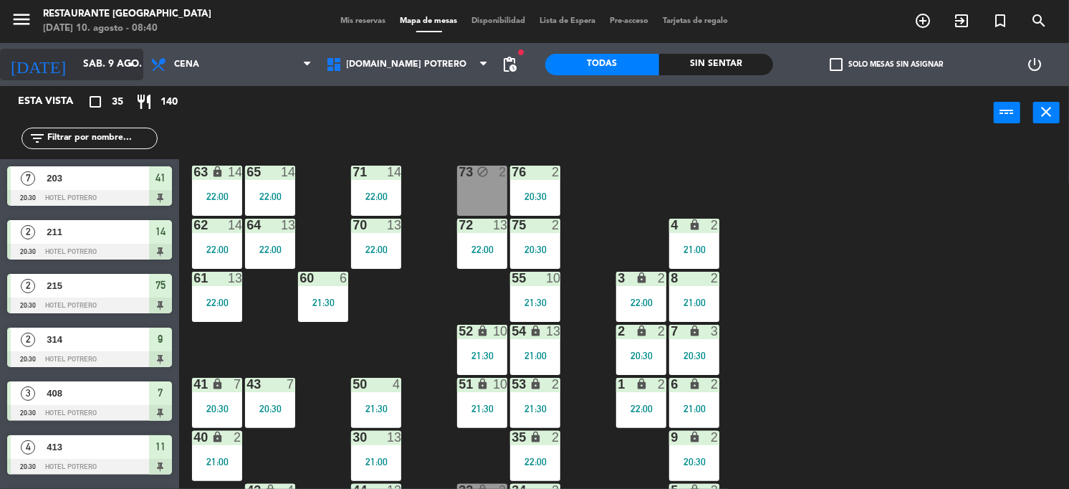
click at [118, 68] on input "sáb. 9 ago." at bounding box center [143, 65] width 135 height 26
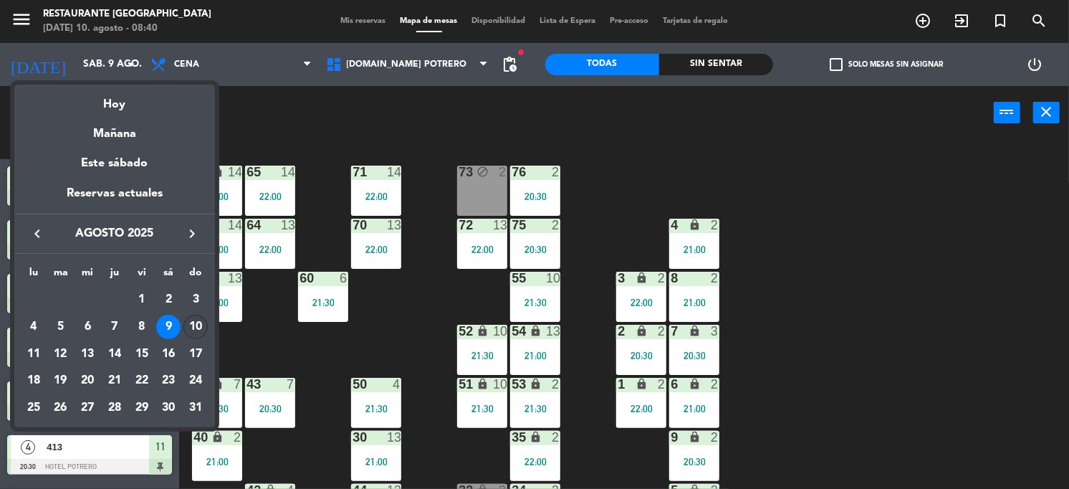
click at [182, 330] on td "10" at bounding box center [195, 326] width 27 height 27
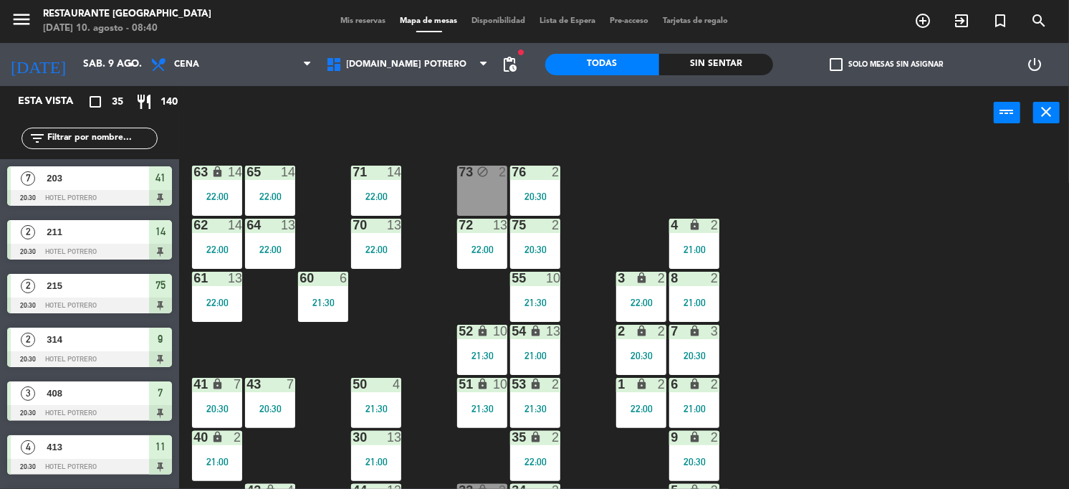
type input "dom. 10 ago."
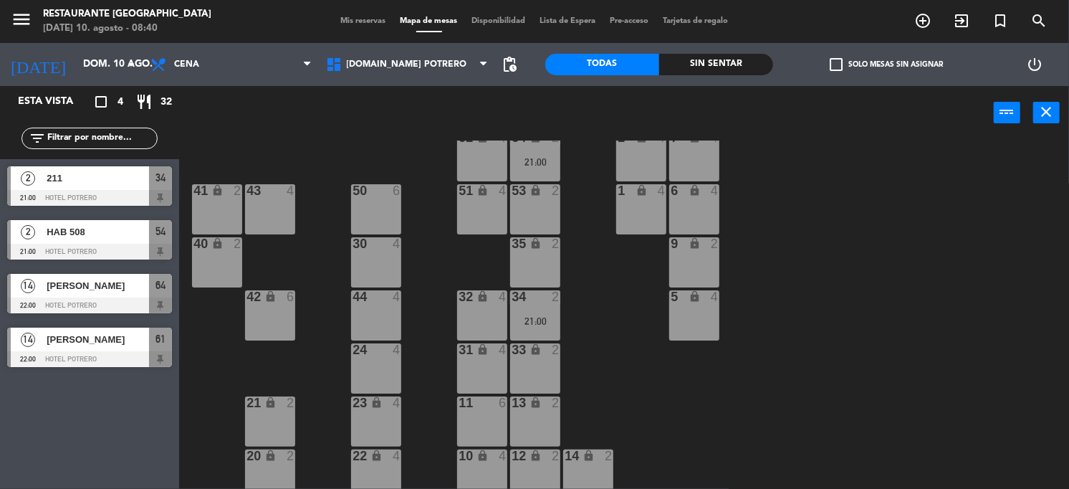
scroll to position [203, 0]
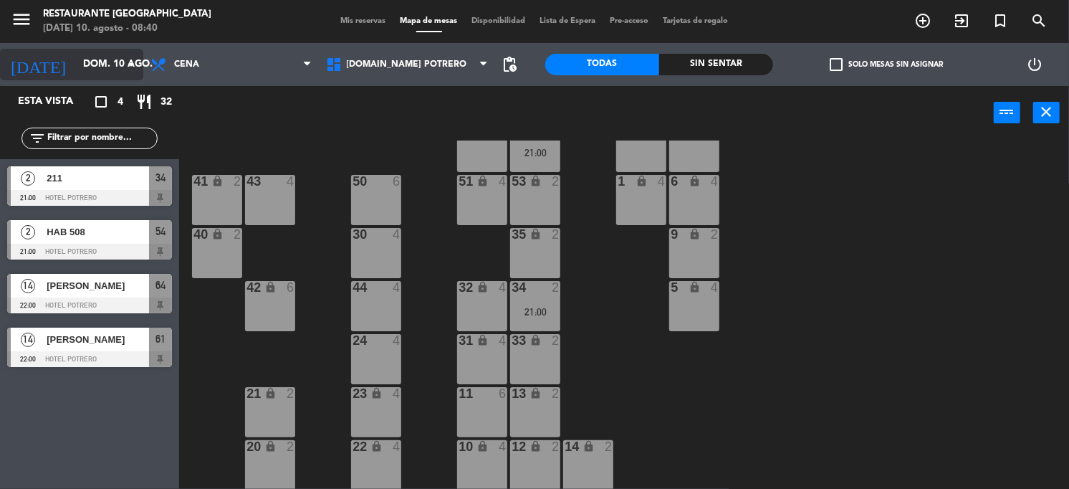
click at [110, 68] on input "dom. 10 ago." at bounding box center [143, 65] width 135 height 26
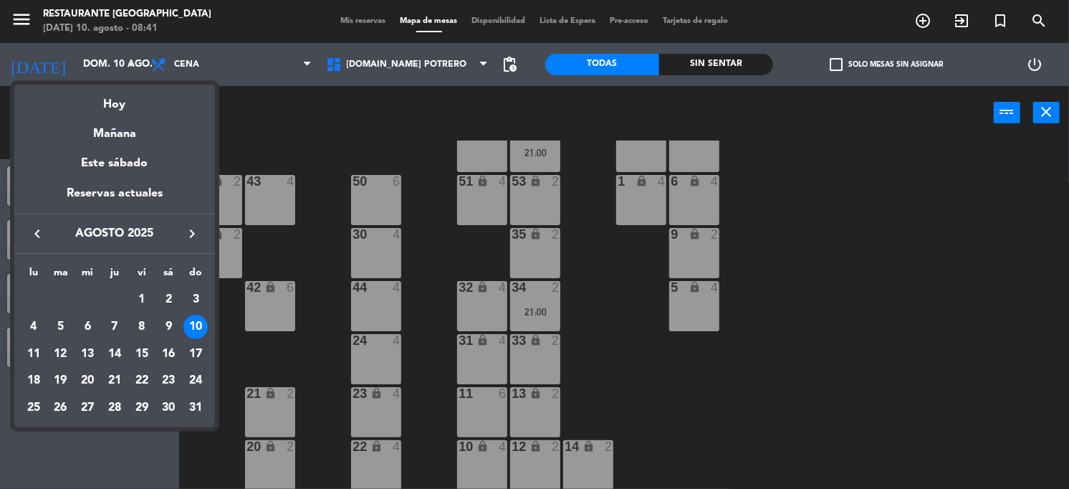
click at [300, 71] on div at bounding box center [534, 244] width 1069 height 489
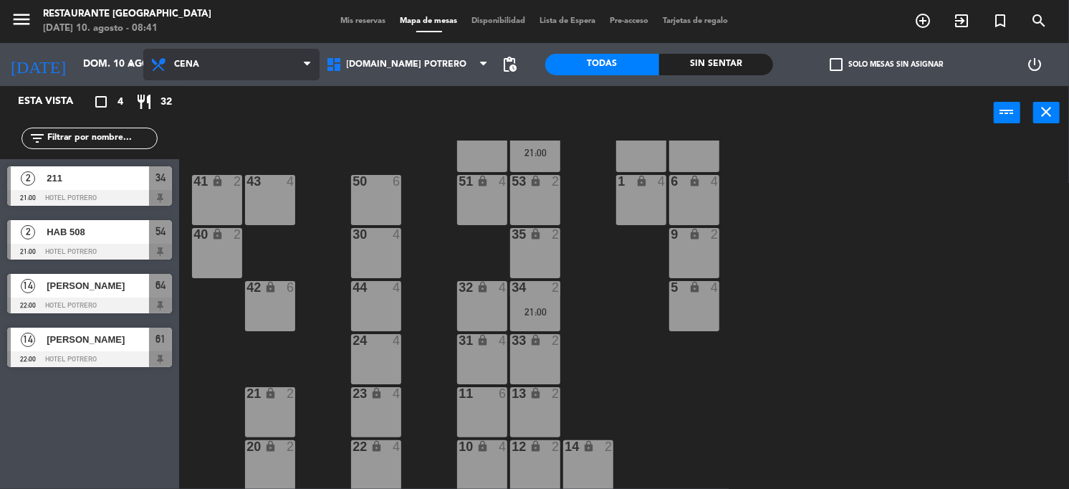
click at [308, 65] on icon at bounding box center [308, 64] width 6 height 11
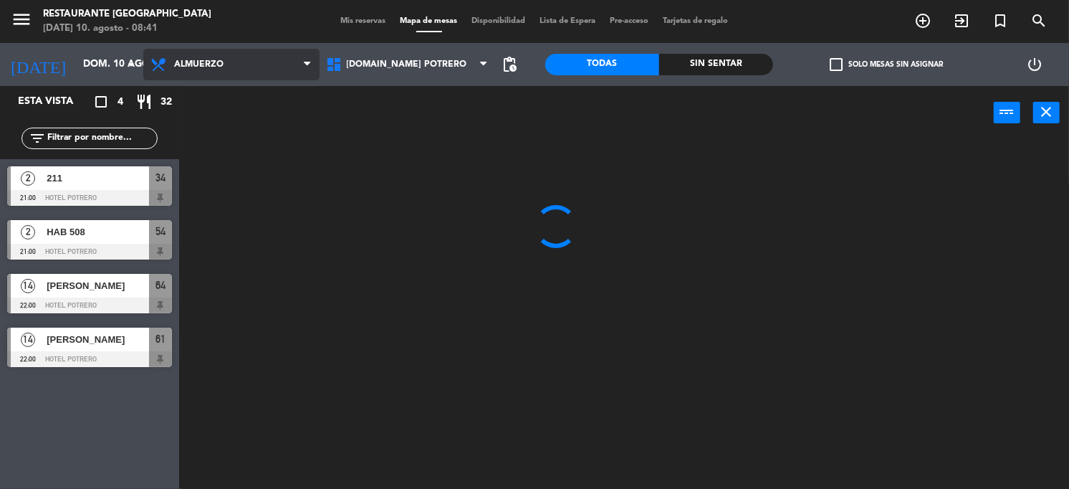
scroll to position [0, 0]
click at [266, 106] on ng-component "menu Restaurante [GEOGRAPHIC_DATA][DATE] 10. agosto - 08:41 Mis reservas Mapa d…" at bounding box center [534, 244] width 1069 height 489
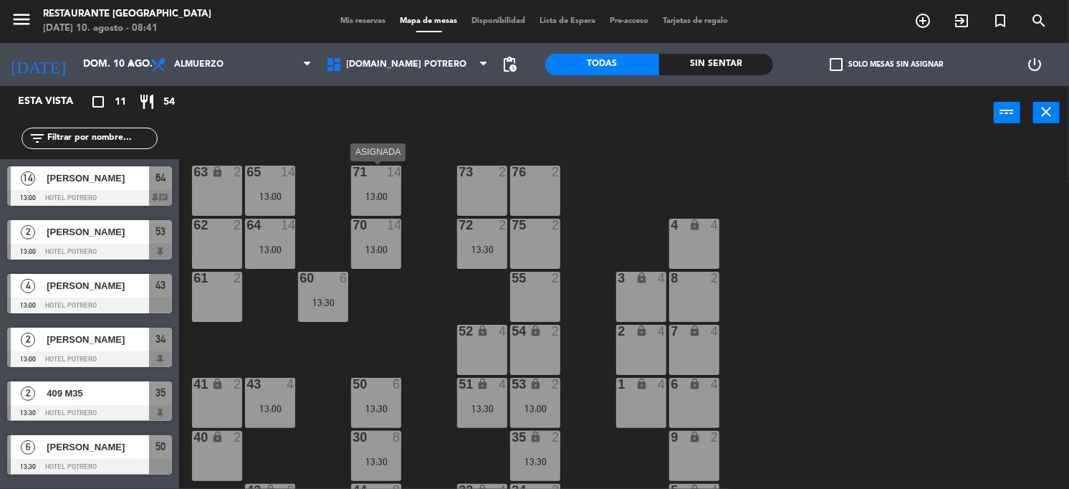
click at [376, 192] on div "13:00" at bounding box center [376, 196] width 50 height 10
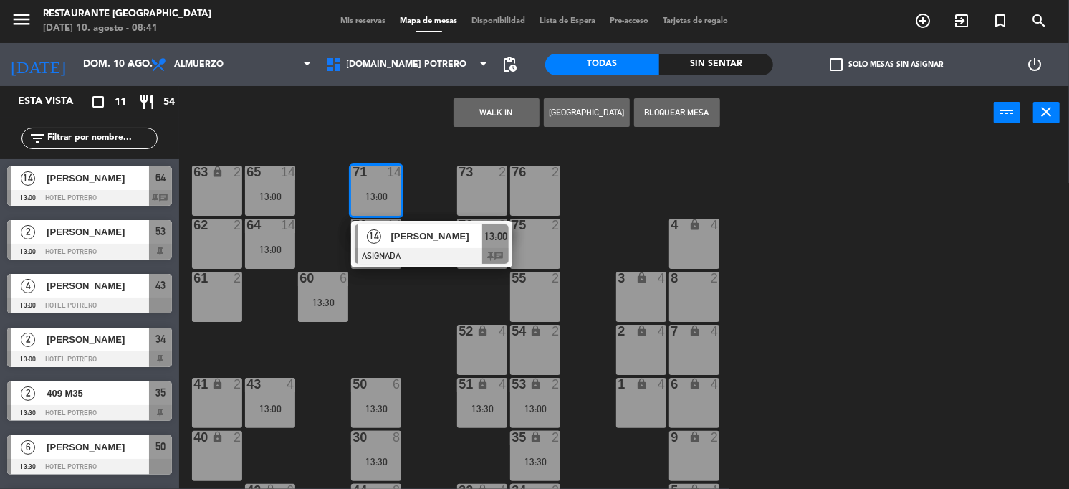
click at [913, 267] on div "65 14 13:00 71 14 13:00 14 [PERSON_NAME] ASIGNADA 13:00 chat 73 2 76 2 63 lock …" at bounding box center [629, 314] width 879 height 349
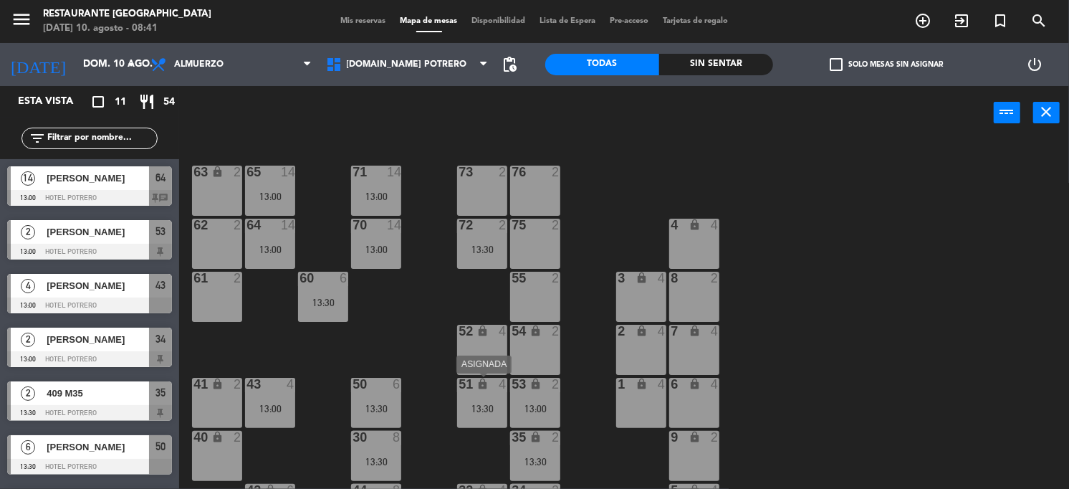
click at [475, 391] on div "lock" at bounding box center [483, 385] width 24 height 14
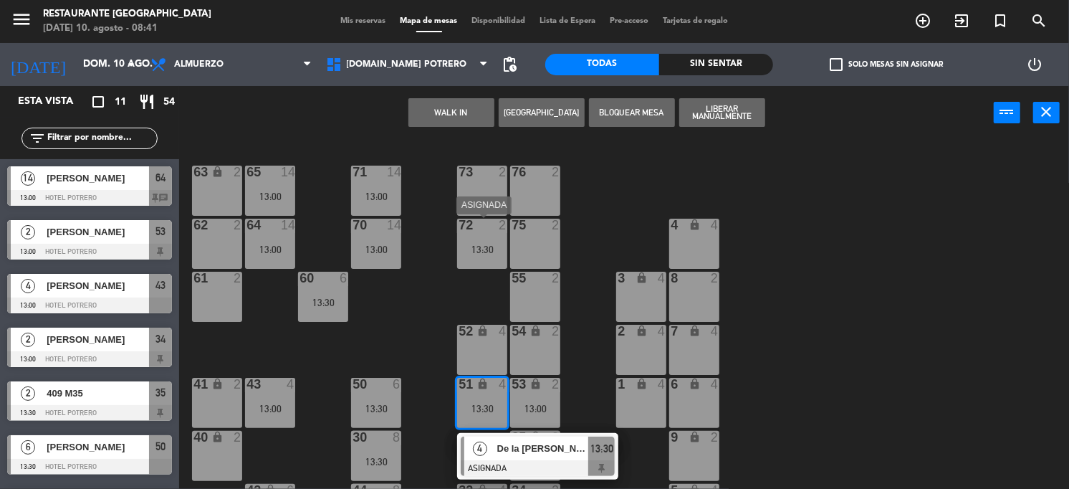
click at [471, 228] on div at bounding box center [483, 225] width 24 height 13
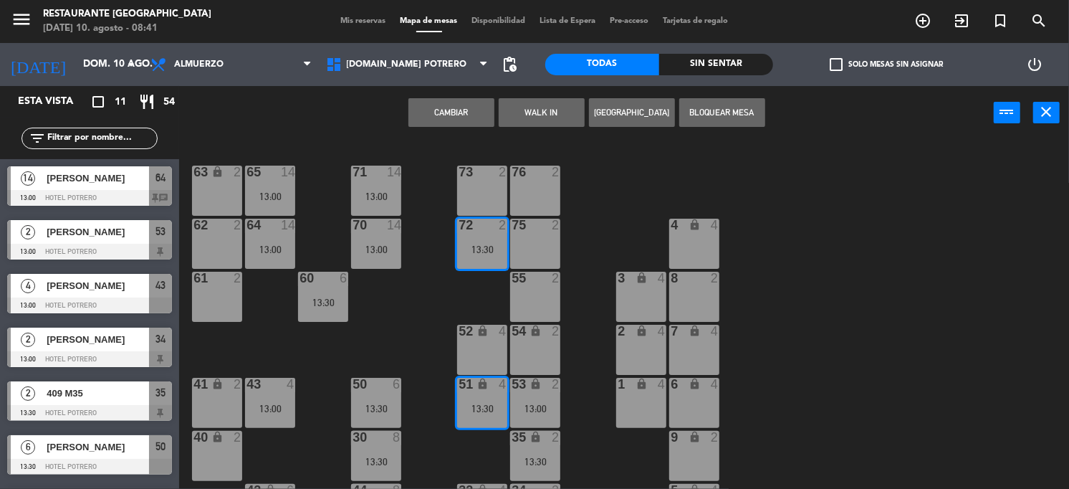
click at [623, 402] on div "1 lock 4" at bounding box center [641, 403] width 50 height 50
click at [369, 343] on div "65 14 13:00 71 14 13:00 73 2 76 2 63 lock 2 64 14 13:00 62 2 70 14 13:00 72 2 1…" at bounding box center [629, 314] width 879 height 349
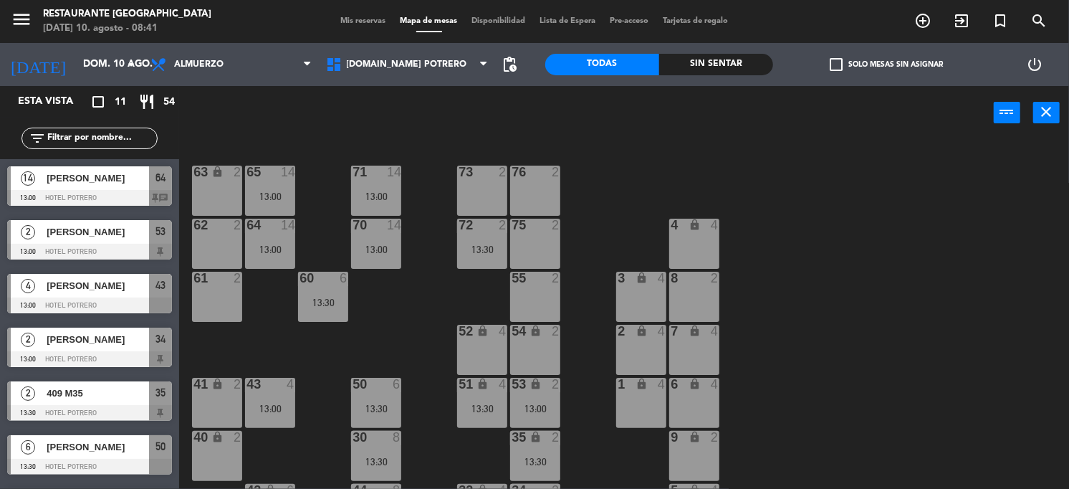
click at [330, 316] on div "60 6 13:30" at bounding box center [323, 297] width 50 height 50
